Goal: Task Accomplishment & Management: Use online tool/utility

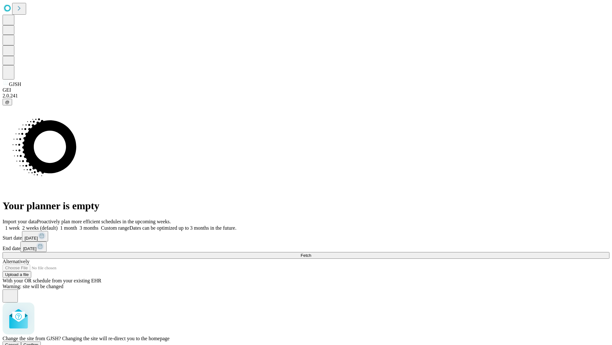
click at [39, 342] on span "Confirm" at bounding box center [31, 344] width 15 height 5
click at [58, 225] on label "2 weeks (default)" at bounding box center [39, 227] width 38 height 5
click at [311, 253] on span "Fetch" at bounding box center [306, 255] width 11 height 5
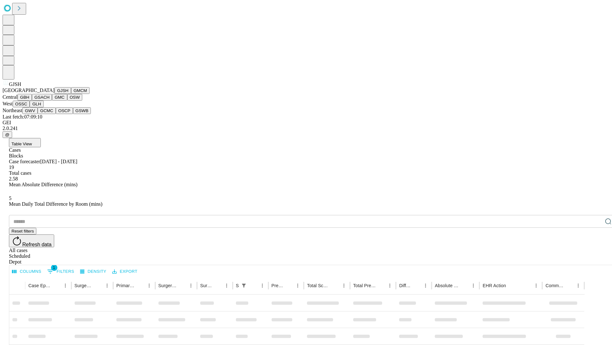
click at [71, 94] on button "GMCM" at bounding box center [80, 90] width 19 height 7
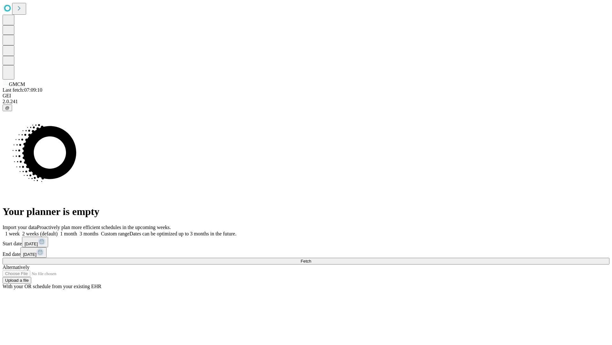
click at [58, 231] on label "2 weeks (default)" at bounding box center [39, 233] width 38 height 5
click at [311, 258] on span "Fetch" at bounding box center [306, 260] width 11 height 5
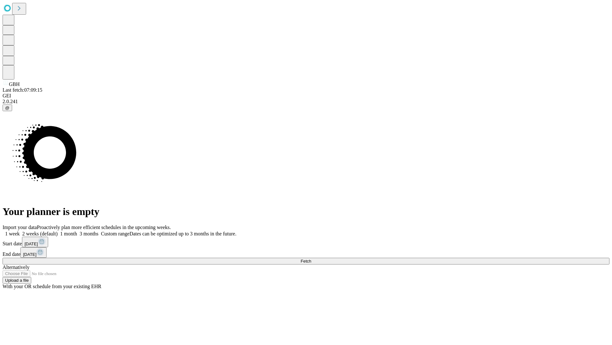
click at [58, 231] on label "2 weeks (default)" at bounding box center [39, 233] width 38 height 5
click at [311, 258] on span "Fetch" at bounding box center [306, 260] width 11 height 5
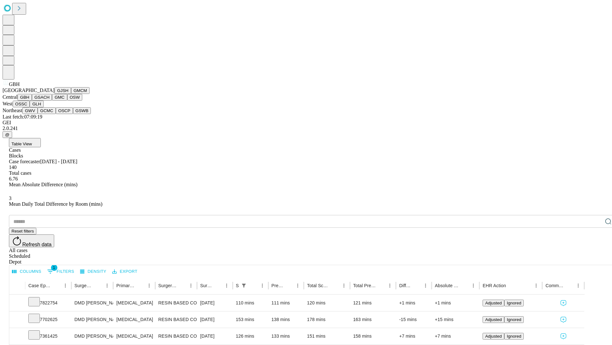
click at [49, 100] on button "GSACH" at bounding box center [42, 97] width 20 height 7
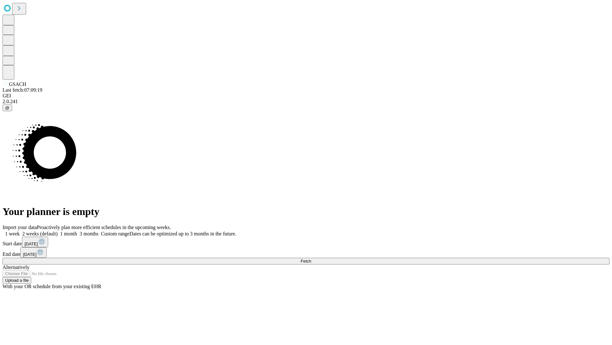
click at [311, 258] on span "Fetch" at bounding box center [306, 260] width 11 height 5
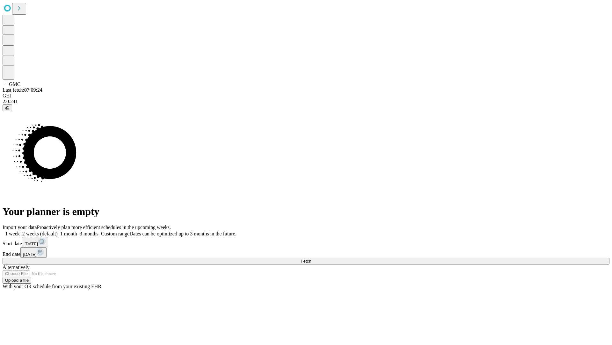
click at [58, 231] on label "2 weeks (default)" at bounding box center [39, 233] width 38 height 5
click at [311, 258] on span "Fetch" at bounding box center [306, 260] width 11 height 5
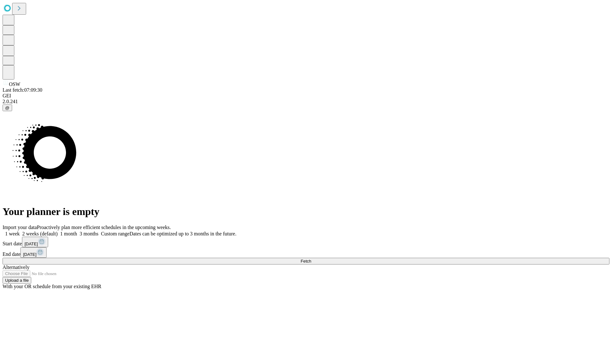
click at [58, 231] on label "2 weeks (default)" at bounding box center [39, 233] width 38 height 5
click at [311, 258] on span "Fetch" at bounding box center [306, 260] width 11 height 5
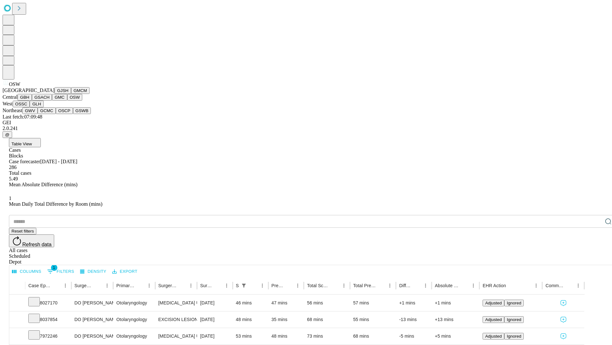
click at [30, 107] on button "OSSC" at bounding box center [21, 103] width 17 height 7
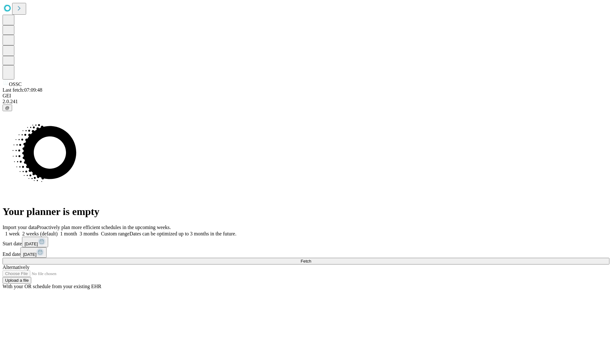
click at [311, 258] on span "Fetch" at bounding box center [306, 260] width 11 height 5
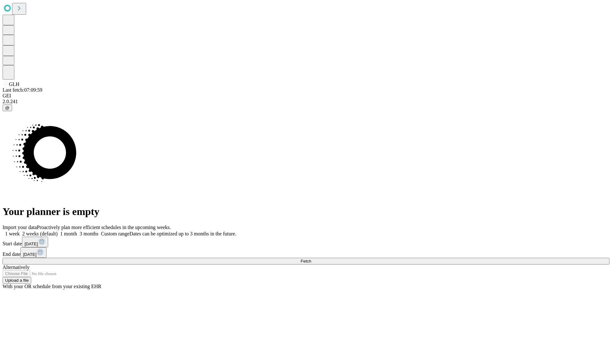
click at [58, 231] on label "2 weeks (default)" at bounding box center [39, 233] width 38 height 5
click at [311, 258] on span "Fetch" at bounding box center [306, 260] width 11 height 5
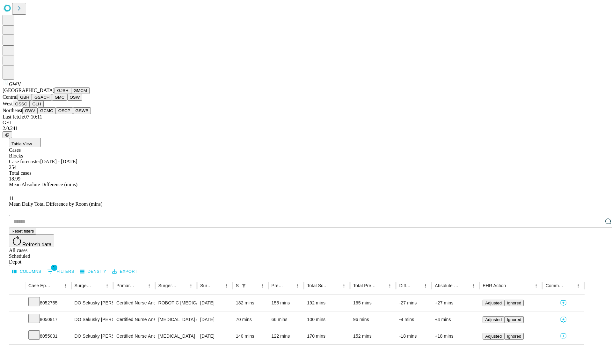
click at [49, 114] on button "GCMC" at bounding box center [47, 110] width 18 height 7
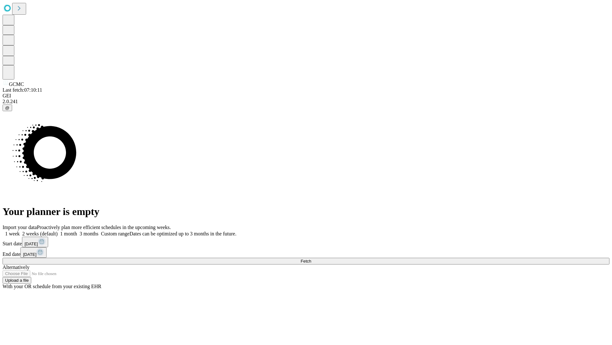
click at [58, 231] on label "2 weeks (default)" at bounding box center [39, 233] width 38 height 5
click at [311, 258] on span "Fetch" at bounding box center [306, 260] width 11 height 5
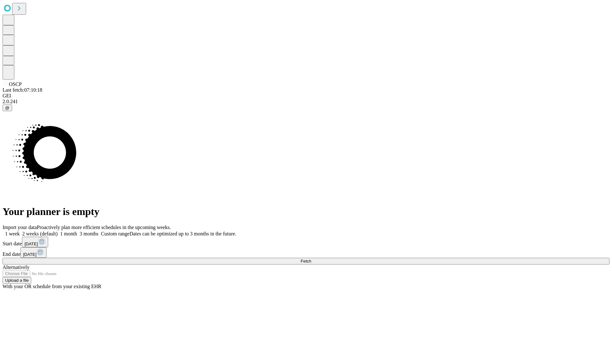
click at [58, 231] on label "2 weeks (default)" at bounding box center [39, 233] width 38 height 5
click at [311, 258] on span "Fetch" at bounding box center [306, 260] width 11 height 5
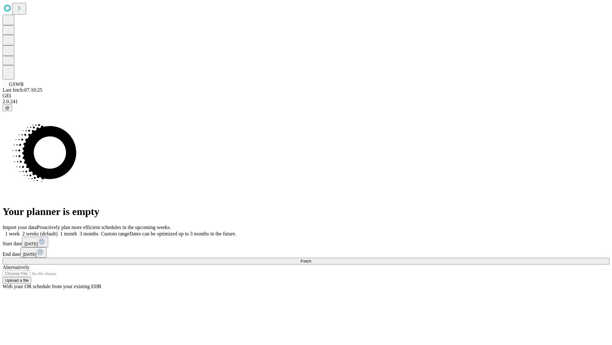
click at [58, 231] on label "2 weeks (default)" at bounding box center [39, 233] width 38 height 5
click at [311, 258] on span "Fetch" at bounding box center [306, 260] width 11 height 5
